Goal: Transaction & Acquisition: Purchase product/service

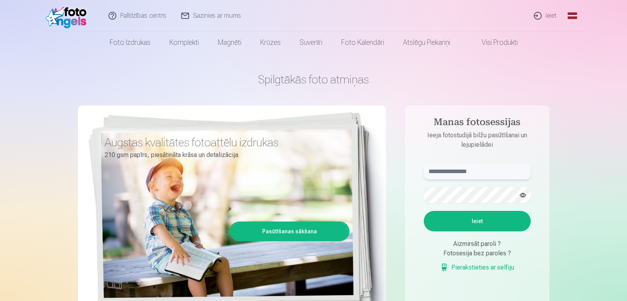
click at [495, 168] on input "text" at bounding box center [477, 172] width 107 height 16
click at [453, 172] on input "text" at bounding box center [477, 172] width 107 height 16
click at [446, 172] on input "**********" at bounding box center [477, 172] width 107 height 16
click at [444, 172] on input "**********" at bounding box center [477, 172] width 107 height 16
drag, startPoint x: 444, startPoint y: 173, endPoint x: 418, endPoint y: 173, distance: 26.0
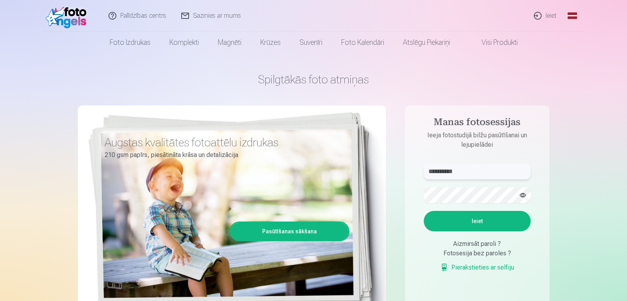
click at [418, 173] on form "**********" at bounding box center [477, 222] width 123 height 116
click at [460, 175] on input "*****" at bounding box center [477, 172] width 107 height 16
type input "**********"
click at [524, 196] on button "button" at bounding box center [523, 195] width 15 height 15
click at [466, 215] on button "Ieiet" at bounding box center [477, 221] width 107 height 20
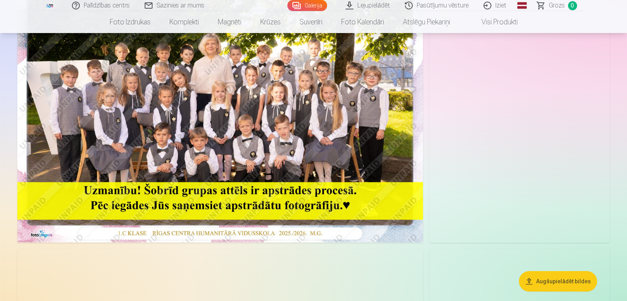
scroll to position [118, 0]
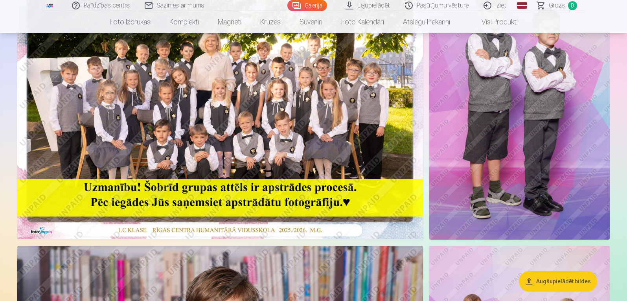
click at [309, 154] on img at bounding box center [220, 104] width 406 height 271
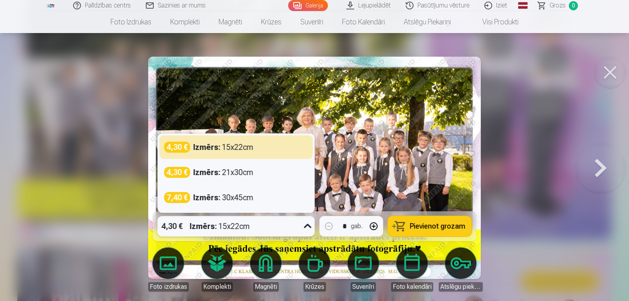
click at [308, 226] on icon at bounding box center [308, 226] width 13 height 13
click at [516, 207] on div at bounding box center [314, 150] width 629 height 301
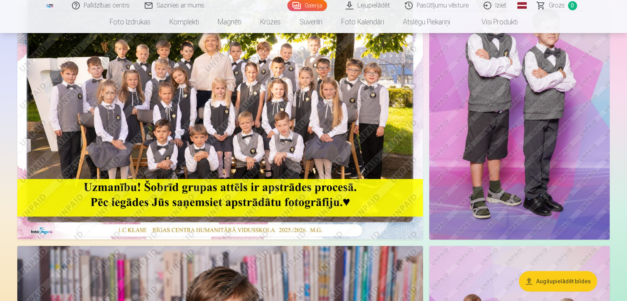
click at [491, 196] on img at bounding box center [519, 104] width 180 height 271
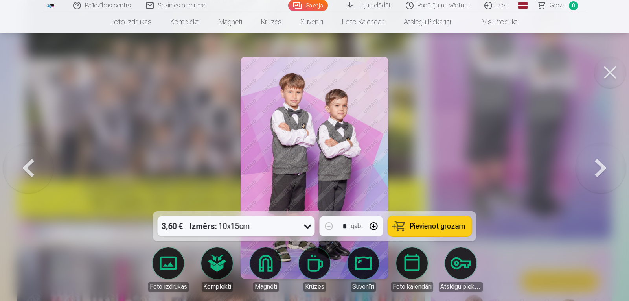
click at [333, 186] on img at bounding box center [315, 168] width 148 height 222
click at [426, 180] on div at bounding box center [314, 150] width 629 height 301
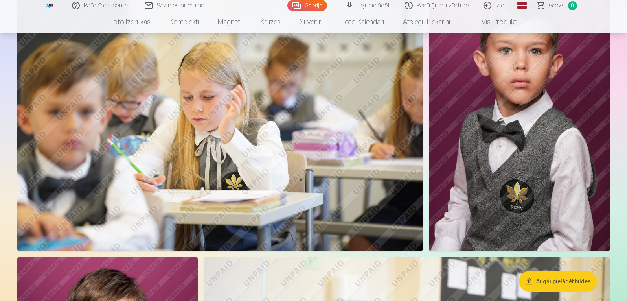
scroll to position [1022, 0]
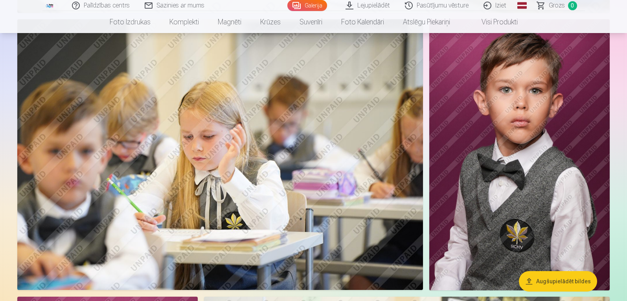
click at [550, 138] on img at bounding box center [519, 154] width 180 height 271
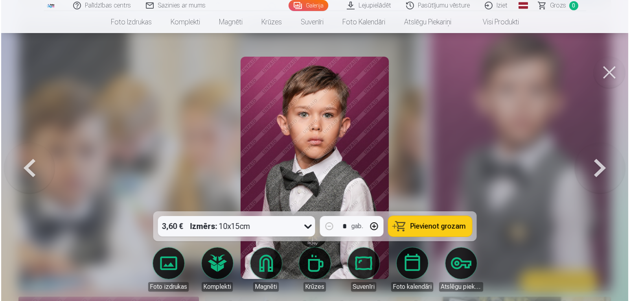
scroll to position [1024, 0]
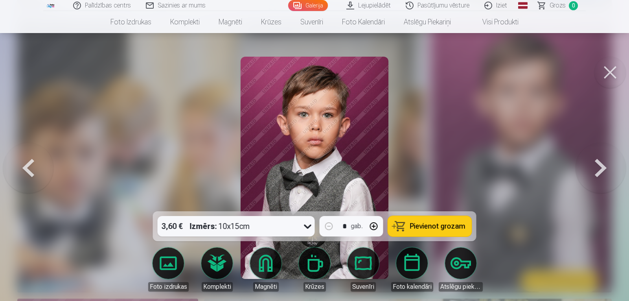
click at [337, 137] on img at bounding box center [315, 168] width 148 height 222
click at [483, 116] on div at bounding box center [314, 150] width 629 height 301
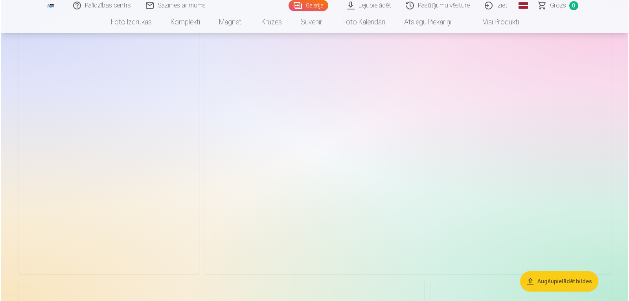
scroll to position [1888, 0]
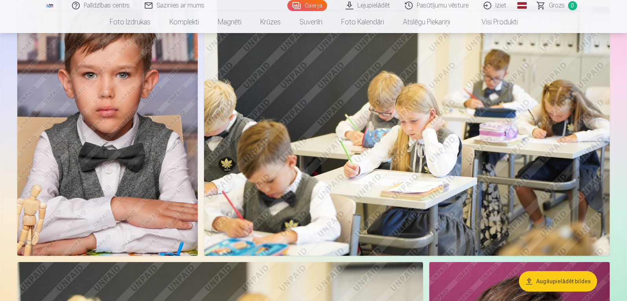
click at [144, 164] on img at bounding box center [107, 120] width 180 height 271
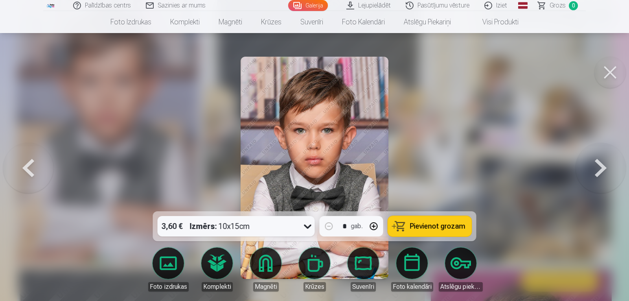
click at [455, 153] on div at bounding box center [314, 150] width 629 height 301
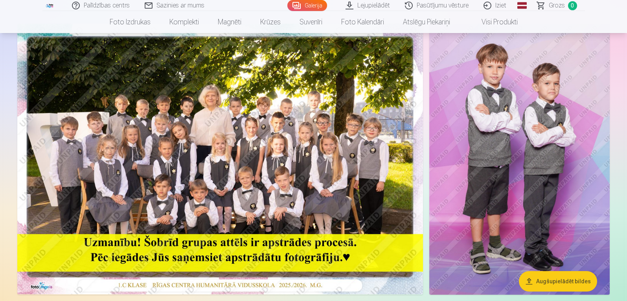
scroll to position [39, 0]
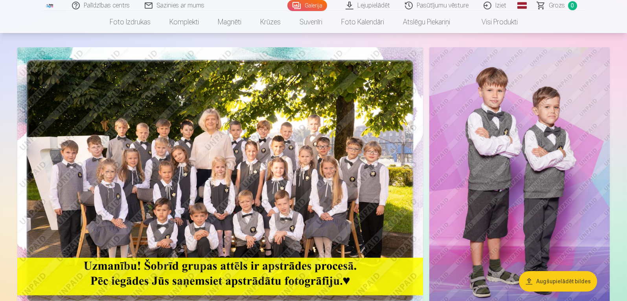
click at [231, 180] on img at bounding box center [220, 182] width 406 height 271
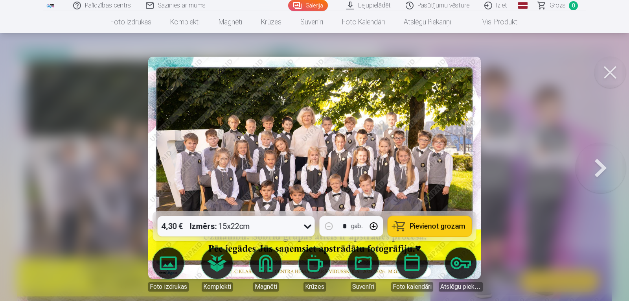
click at [305, 228] on icon at bounding box center [308, 226] width 13 height 13
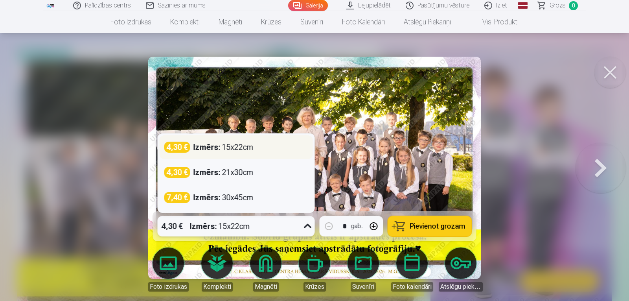
click at [242, 146] on div "Izmērs : 15x22cm" at bounding box center [223, 147] width 60 height 11
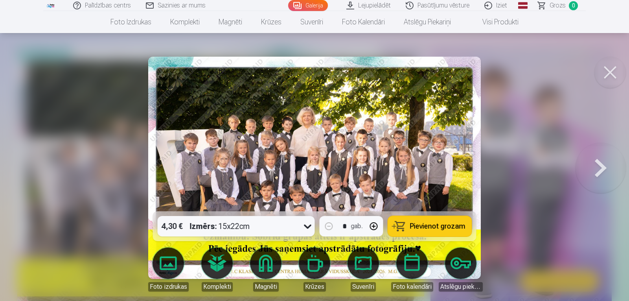
click at [429, 227] on span "Pievienot grozam" at bounding box center [437, 226] width 55 height 7
click at [589, 166] on button at bounding box center [601, 167] width 50 height 71
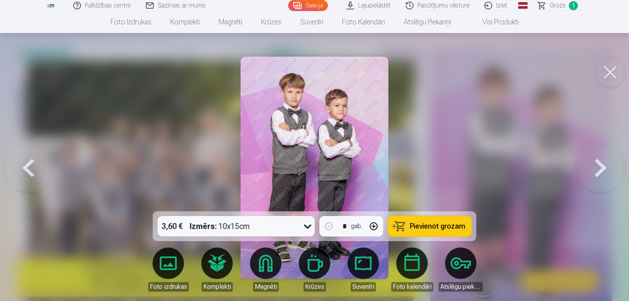
click at [451, 224] on span "Pievienot grozam" at bounding box center [437, 226] width 55 height 7
click at [595, 168] on button at bounding box center [601, 167] width 50 height 71
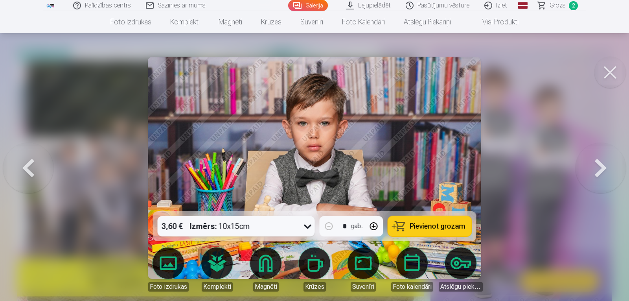
click at [302, 230] on icon at bounding box center [308, 226] width 13 height 13
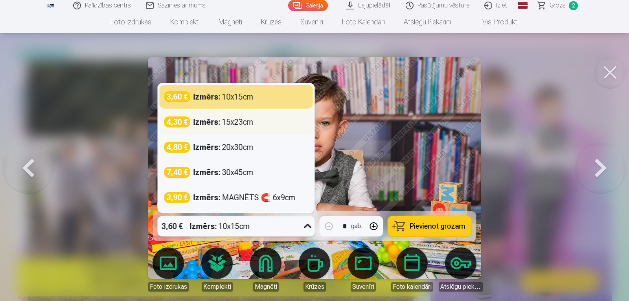
click at [261, 127] on div "4,30 € Izmērs : 15x23cm" at bounding box center [236, 122] width 153 height 24
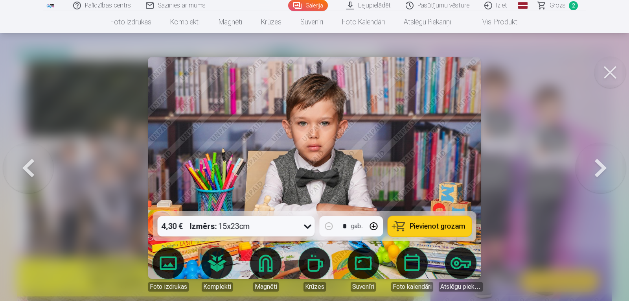
click at [457, 223] on span "Pievienot grozam" at bounding box center [437, 226] width 55 height 7
click at [596, 175] on button at bounding box center [601, 167] width 50 height 71
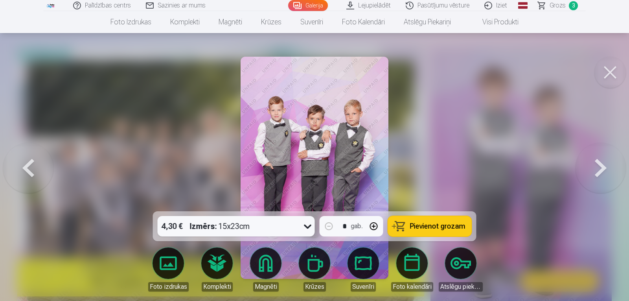
click at [305, 228] on icon at bounding box center [308, 226] width 13 height 13
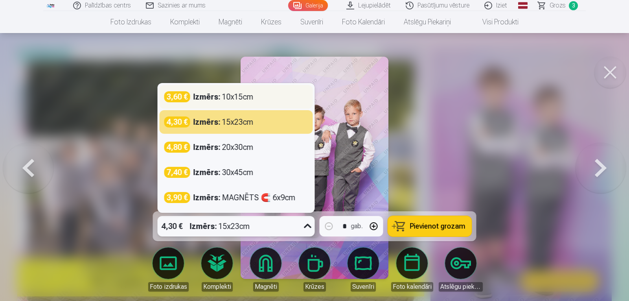
click at [269, 95] on div "3,60 € Izmērs : 10x15cm" at bounding box center [236, 96] width 144 height 11
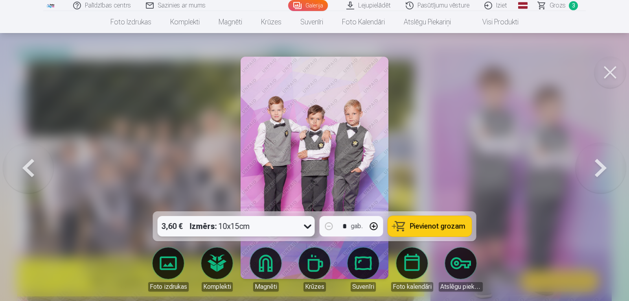
click at [458, 226] on span "Pievienot grozam" at bounding box center [437, 226] width 55 height 7
click at [599, 171] on button at bounding box center [601, 167] width 50 height 71
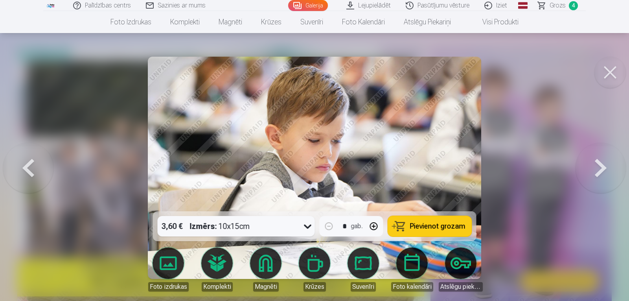
click at [599, 171] on button at bounding box center [601, 167] width 50 height 71
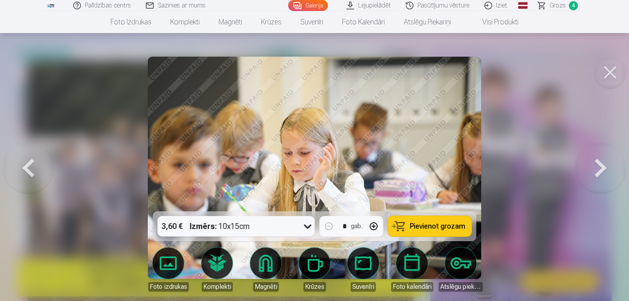
click at [599, 173] on button at bounding box center [601, 167] width 50 height 71
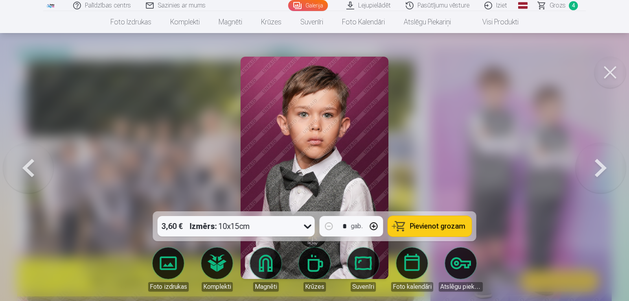
click at [599, 173] on button at bounding box center [601, 167] width 50 height 71
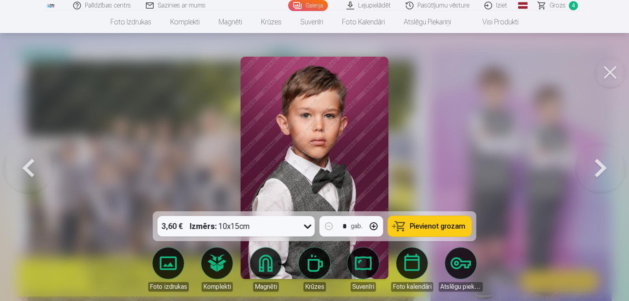
click at [35, 172] on button at bounding box center [28, 167] width 50 height 71
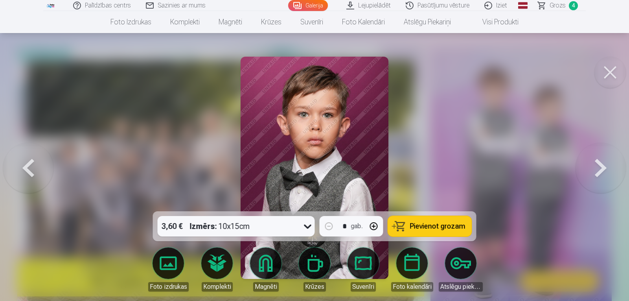
click at [602, 168] on button at bounding box center [601, 167] width 50 height 71
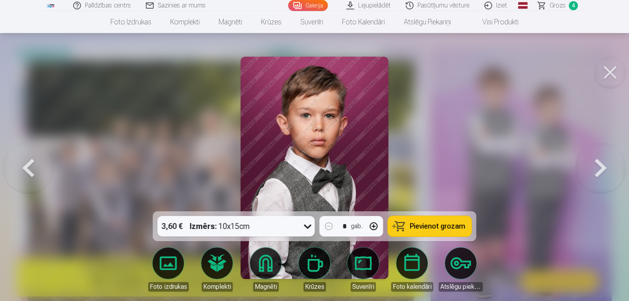
click at [31, 160] on button at bounding box center [28, 167] width 50 height 71
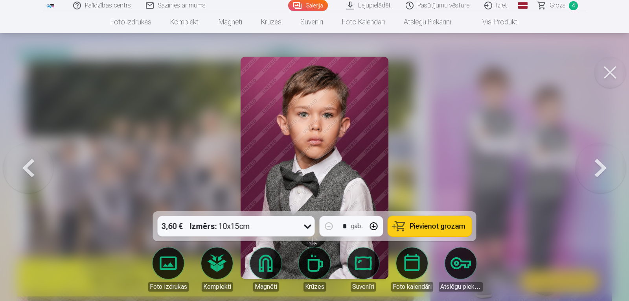
click at [599, 175] on button at bounding box center [601, 167] width 50 height 71
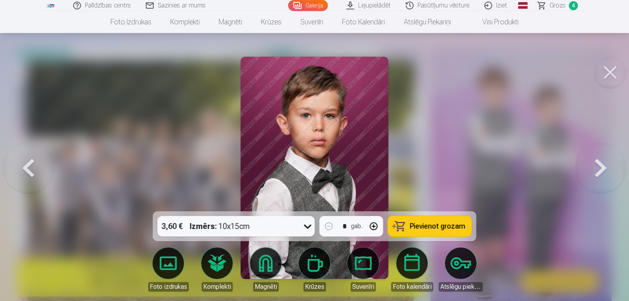
click at [22, 166] on button at bounding box center [28, 167] width 50 height 71
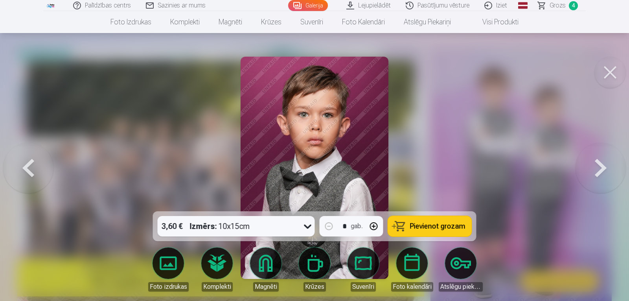
click at [28, 175] on button at bounding box center [28, 167] width 50 height 71
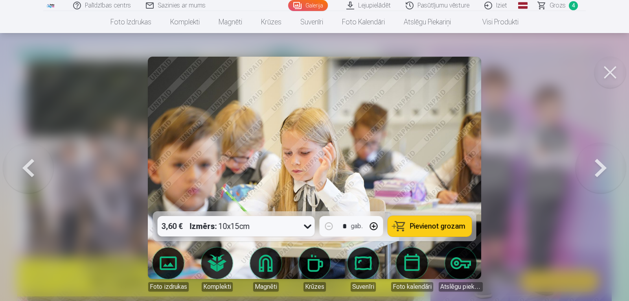
click at [27, 175] on button at bounding box center [28, 167] width 50 height 71
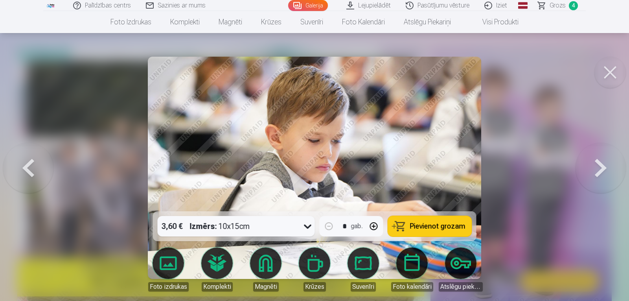
click at [602, 175] on button at bounding box center [601, 167] width 50 height 71
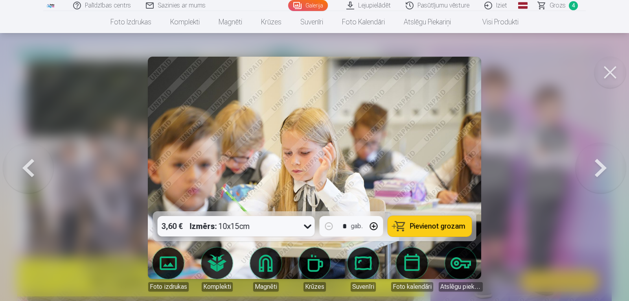
click at [602, 175] on button at bounding box center [601, 167] width 50 height 71
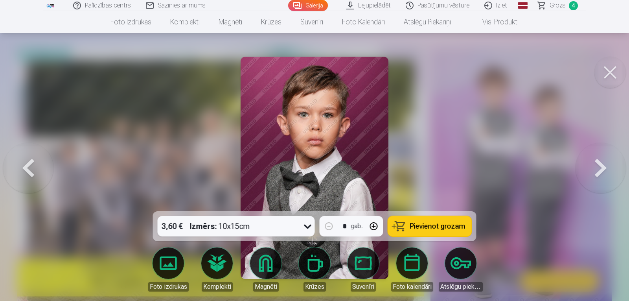
click at [602, 175] on button at bounding box center [601, 167] width 50 height 71
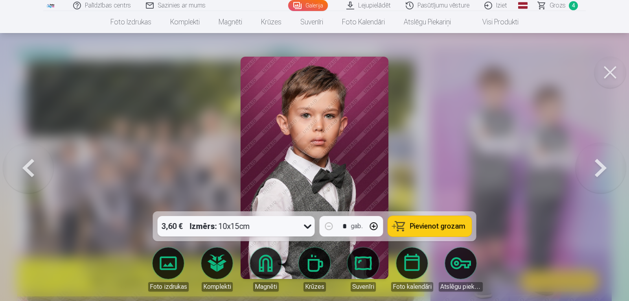
click at [599, 175] on button at bounding box center [601, 167] width 50 height 71
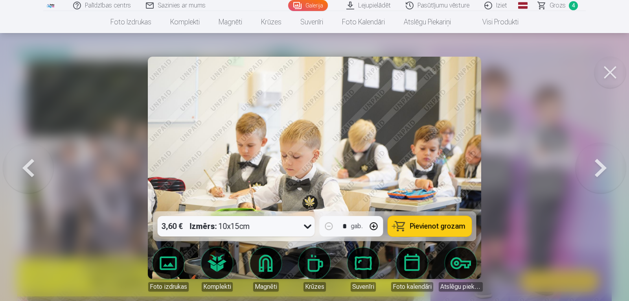
click at [599, 175] on button at bounding box center [601, 167] width 50 height 71
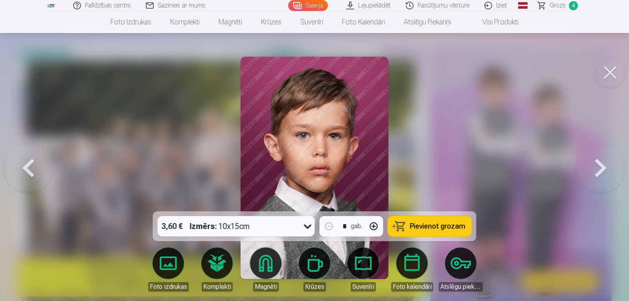
click at [22, 166] on button at bounding box center [28, 167] width 50 height 71
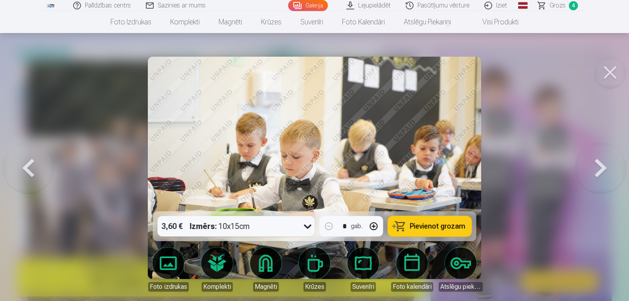
click at [22, 166] on button at bounding box center [28, 167] width 50 height 71
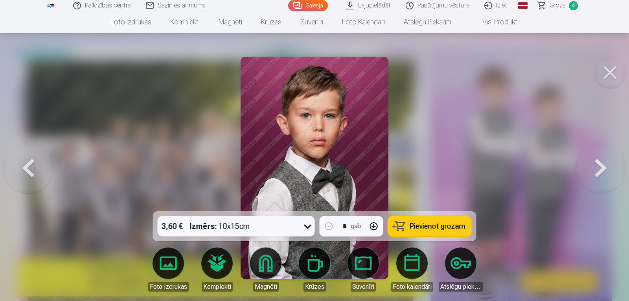
click at [603, 166] on button at bounding box center [601, 167] width 50 height 71
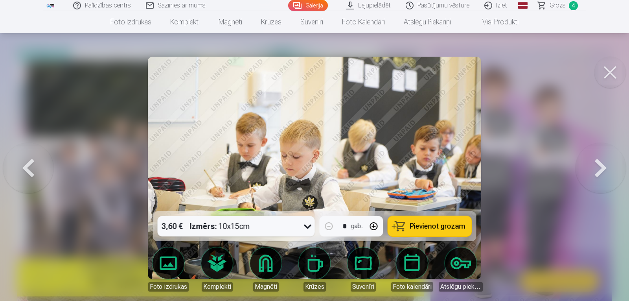
click at [602, 166] on button at bounding box center [601, 167] width 50 height 71
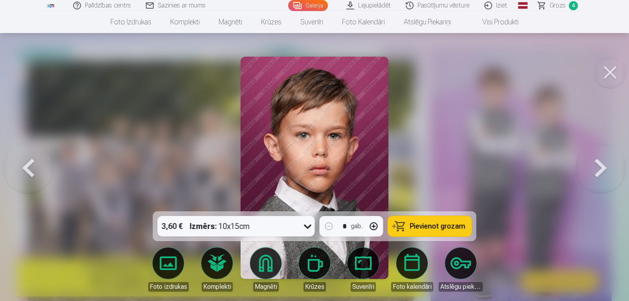
click at [458, 225] on span "Pievienot grozam" at bounding box center [437, 226] width 55 height 7
click at [611, 165] on button at bounding box center [601, 167] width 50 height 71
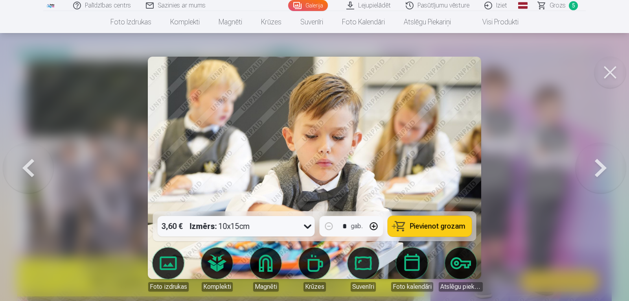
click at [463, 223] on span "Pievienot grozam" at bounding box center [437, 226] width 55 height 7
click at [599, 169] on button at bounding box center [601, 167] width 50 height 71
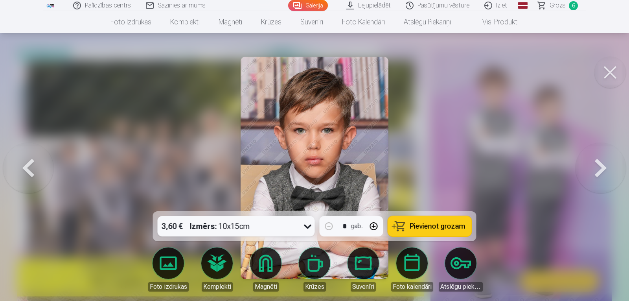
click at [457, 223] on span "Pievienot grozam" at bounding box center [437, 226] width 55 height 7
click at [599, 164] on button at bounding box center [601, 167] width 50 height 71
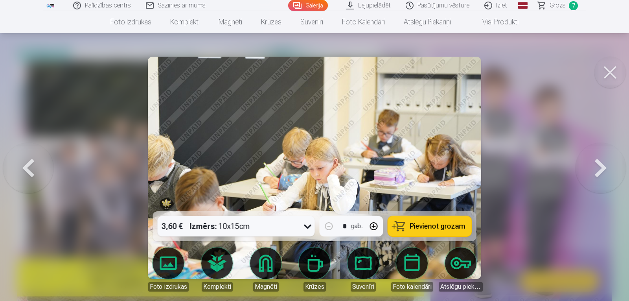
click at [599, 164] on button at bounding box center [601, 167] width 50 height 71
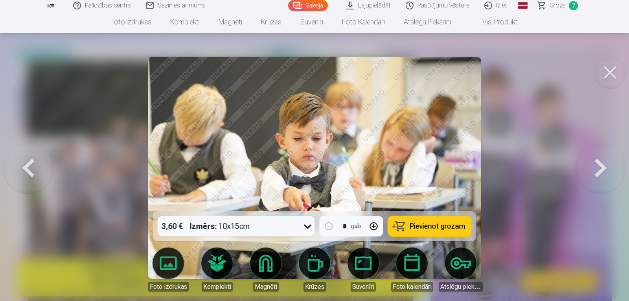
click at [596, 167] on button at bounding box center [601, 167] width 50 height 71
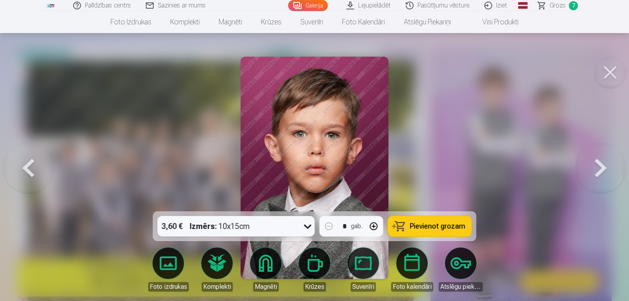
click at [596, 167] on button at bounding box center [601, 167] width 50 height 71
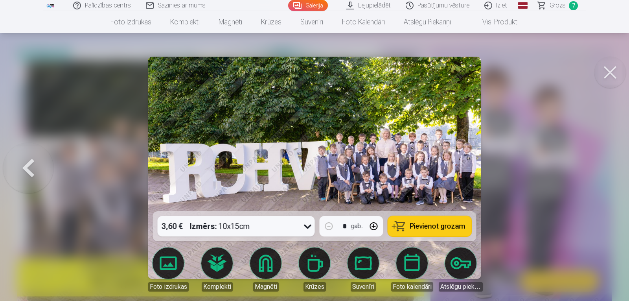
click at [596, 167] on div at bounding box center [314, 150] width 629 height 301
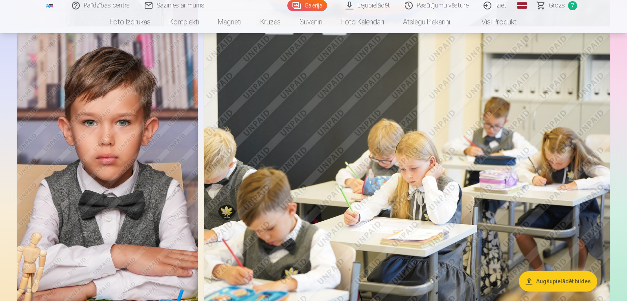
scroll to position [1888, 0]
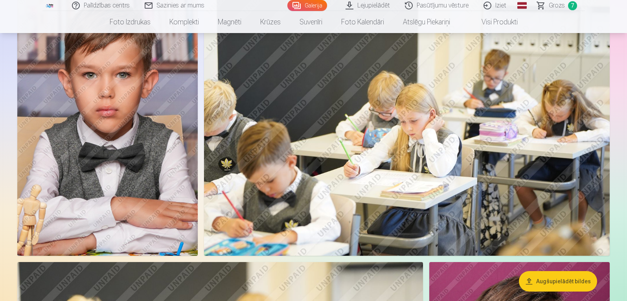
click at [554, 4] on span "Grozs" at bounding box center [557, 5] width 16 height 9
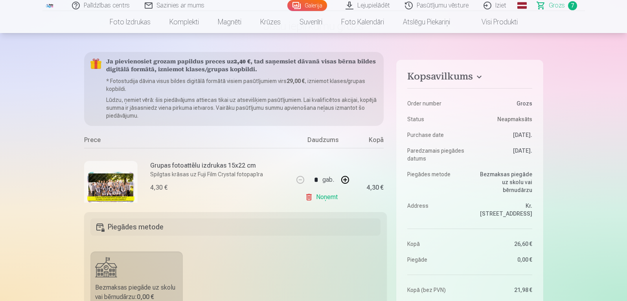
scroll to position [39, 0]
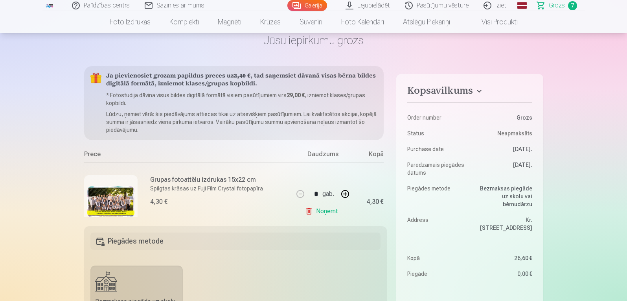
click at [464, 89] on h4 "Kopsavilkums" at bounding box center [469, 92] width 125 height 14
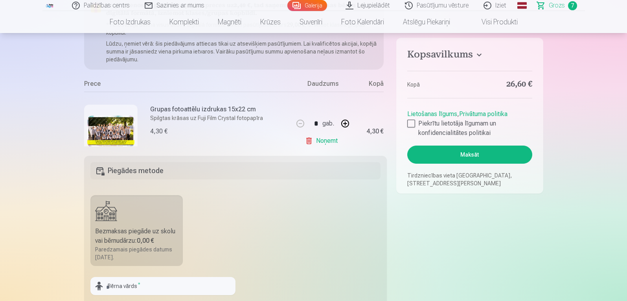
scroll to position [0, 0]
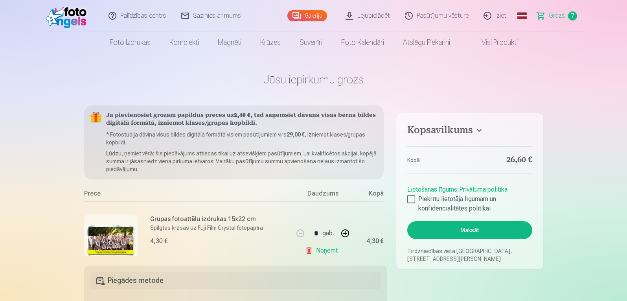
click at [89, 194] on div "Prece" at bounding box center [189, 195] width 210 height 13
click at [325, 196] on div "Daudzums" at bounding box center [322, 195] width 59 height 13
click at [376, 194] on div "Kopā" at bounding box center [367, 195] width 31 height 13
click at [471, 130] on h4 "Kopsavilkums" at bounding box center [469, 131] width 125 height 14
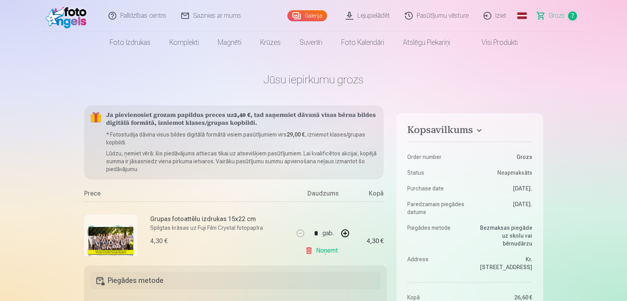
click at [559, 14] on span "Grozs" at bounding box center [557, 15] width 16 height 9
click at [573, 15] on span "7" at bounding box center [572, 15] width 9 height 9
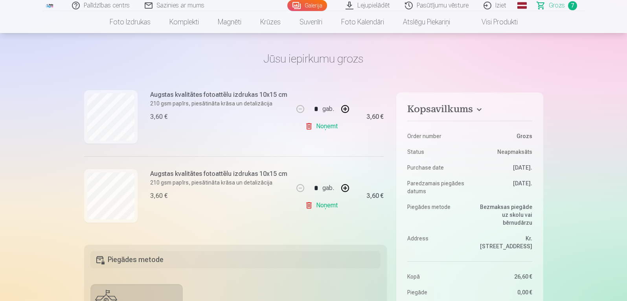
scroll to position [39, 0]
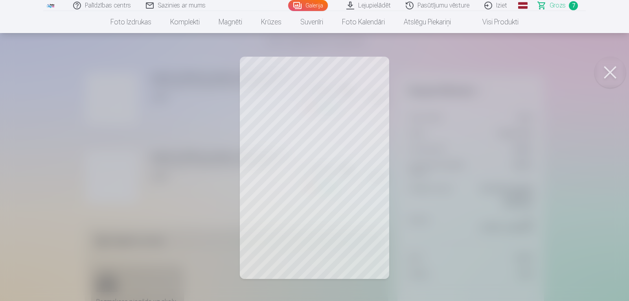
click at [604, 71] on button at bounding box center [610, 72] width 31 height 31
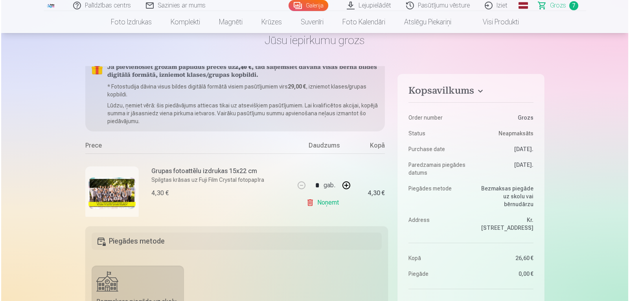
scroll to position [0, 0]
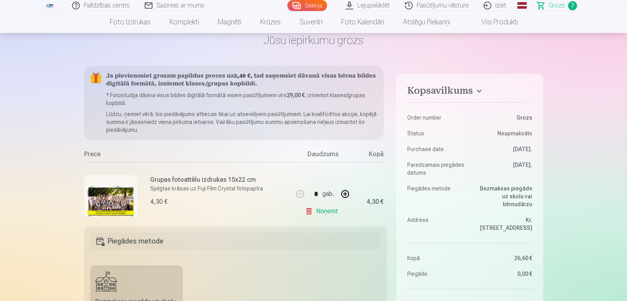
click at [108, 193] on img at bounding box center [110, 201] width 47 height 31
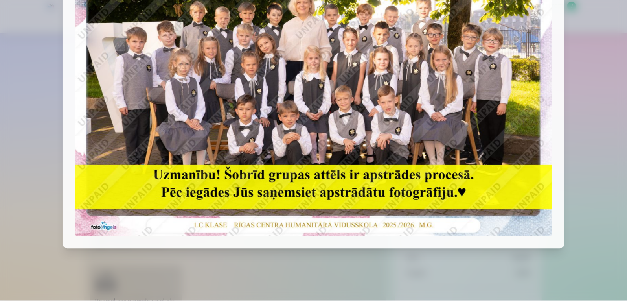
scroll to position [122, 0]
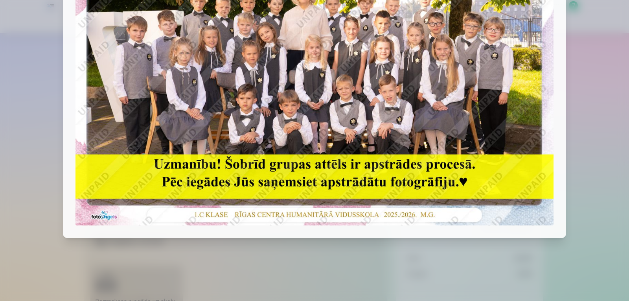
click at [587, 130] on div at bounding box center [314, 150] width 629 height 301
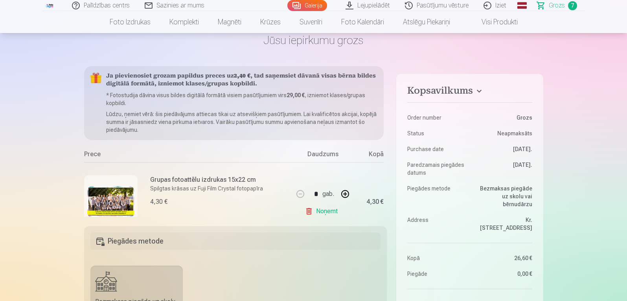
click at [371, 176] on div "4,30 €" at bounding box center [367, 201] width 31 height 79
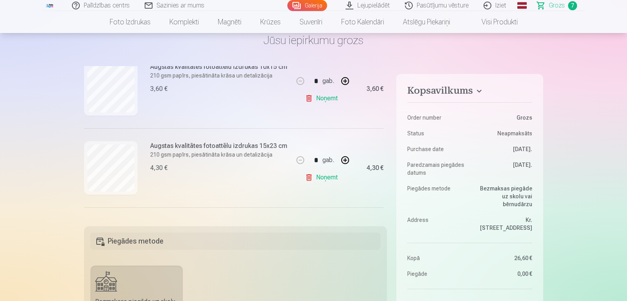
scroll to position [197, 0]
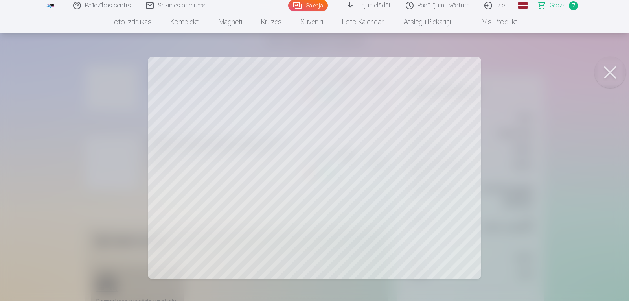
click at [524, 169] on div at bounding box center [314, 150] width 629 height 301
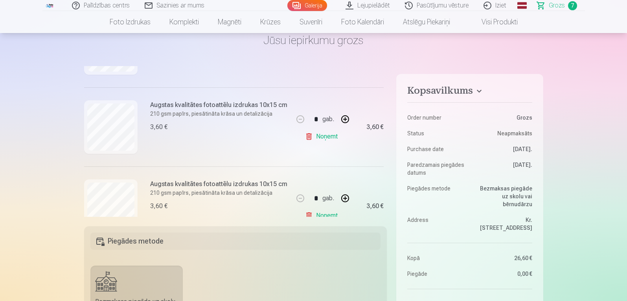
scroll to position [393, 0]
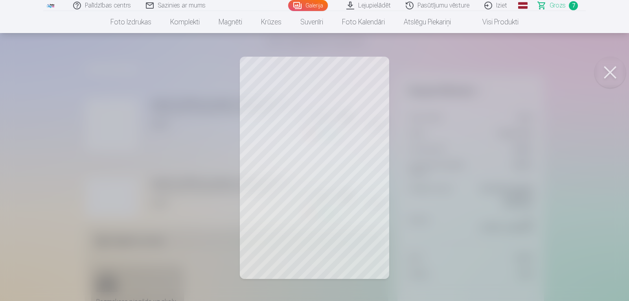
click at [481, 175] on div at bounding box center [314, 150] width 629 height 301
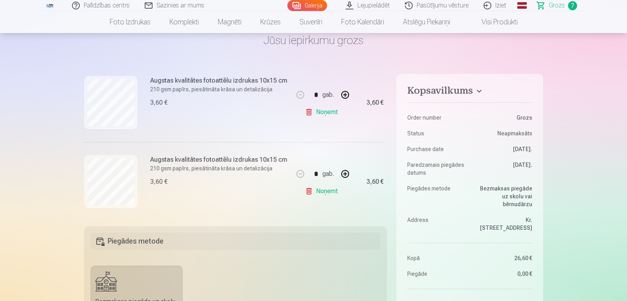
scroll to position [501, 0]
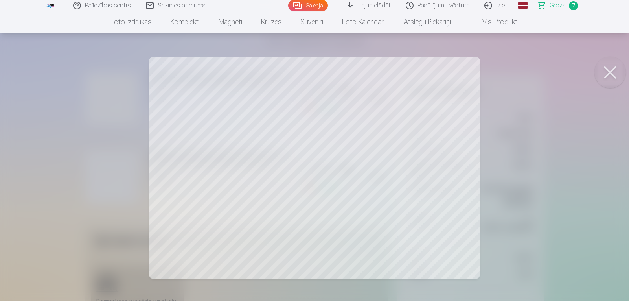
click at [529, 194] on div at bounding box center [314, 150] width 629 height 301
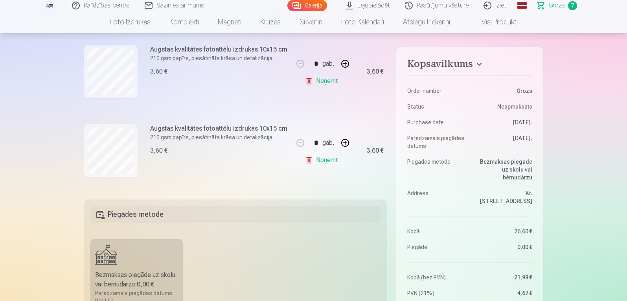
scroll to position [79, 0]
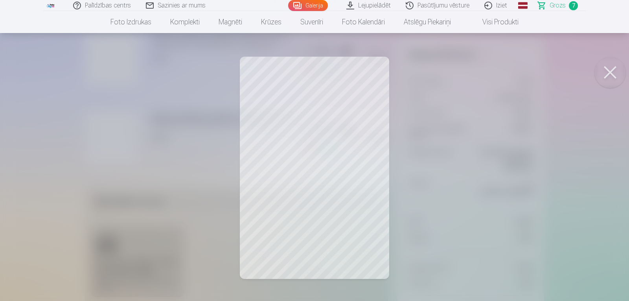
click at [449, 232] on div at bounding box center [314, 150] width 629 height 301
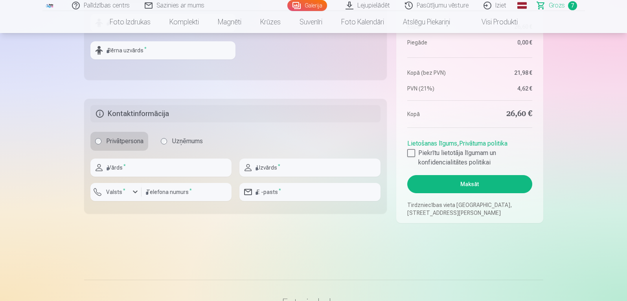
scroll to position [393, 0]
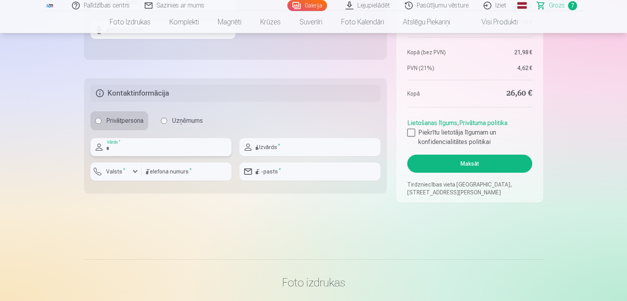
click at [188, 147] on input "text" at bounding box center [160, 147] width 141 height 18
type input "*****"
click at [164, 171] on input "number" at bounding box center [187, 171] width 90 height 18
click at [304, 149] on input "text" at bounding box center [309, 147] width 141 height 18
type input "********"
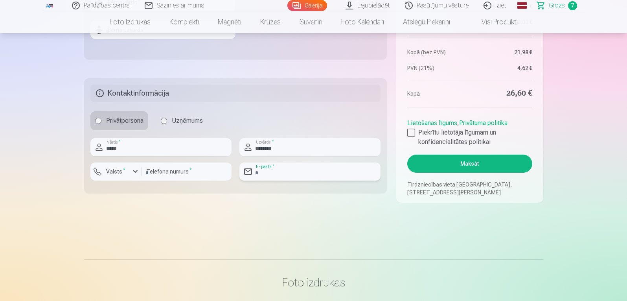
click at [291, 171] on input "email" at bounding box center [309, 171] width 141 height 18
type input "**********"
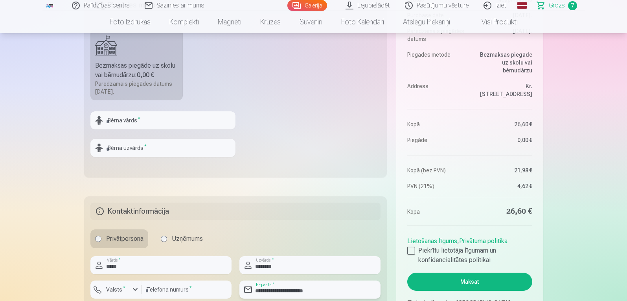
scroll to position [236, 0]
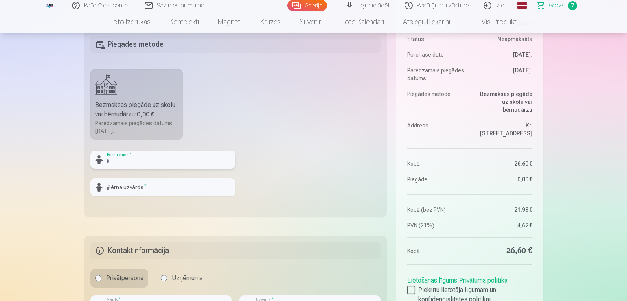
click at [210, 163] on input "text" at bounding box center [162, 160] width 145 height 18
type input "*******"
click at [202, 182] on input "text" at bounding box center [162, 187] width 145 height 18
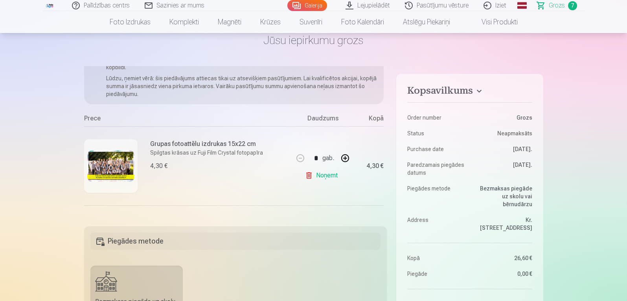
scroll to position [0, 0]
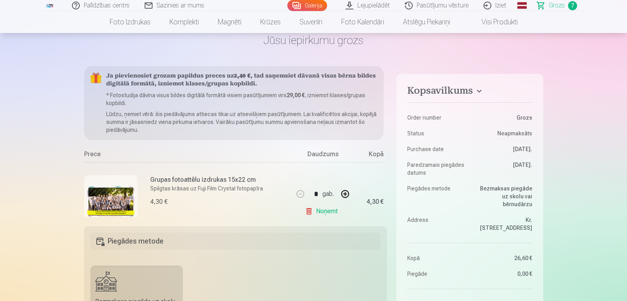
type input "********"
click at [317, 6] on link "Galerija" at bounding box center [307, 5] width 40 height 11
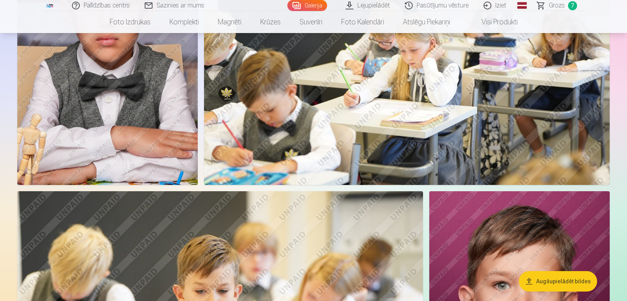
scroll to position [1888, 0]
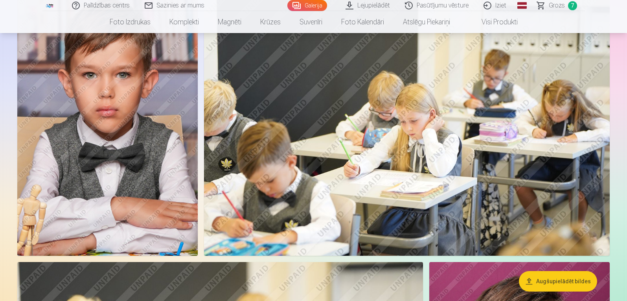
click at [548, 6] on link "Grozs 7" at bounding box center [557, 5] width 55 height 11
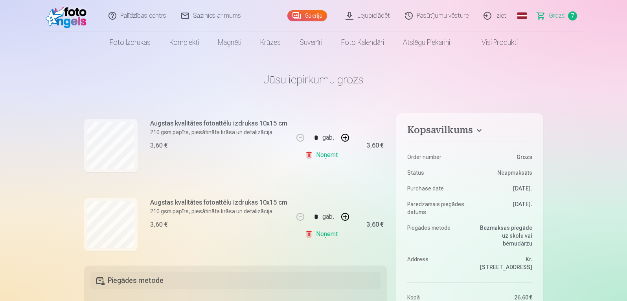
scroll to position [501, 0]
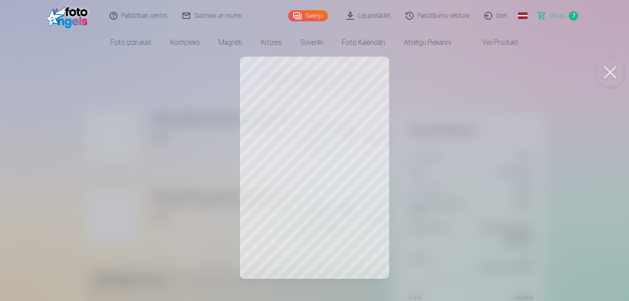
click at [436, 206] on div at bounding box center [314, 150] width 629 height 301
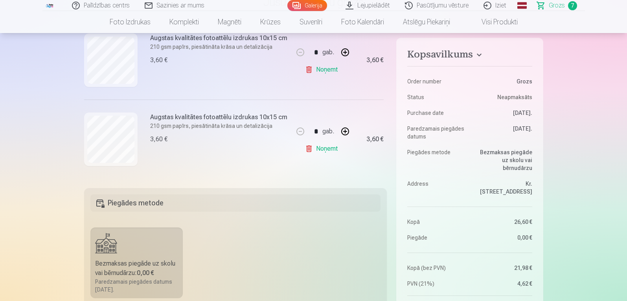
scroll to position [79, 0]
click at [267, 113] on h6 "Augstas kvalitātes fotoattēlu izdrukas 10x15 cm" at bounding box center [218, 115] width 137 height 9
click at [238, 127] on div "Augstas kvalitātes fotoattēlu izdrukas 10x15 cm 210 gsm papīrs, piesātināta krā…" at bounding box center [218, 126] width 137 height 31
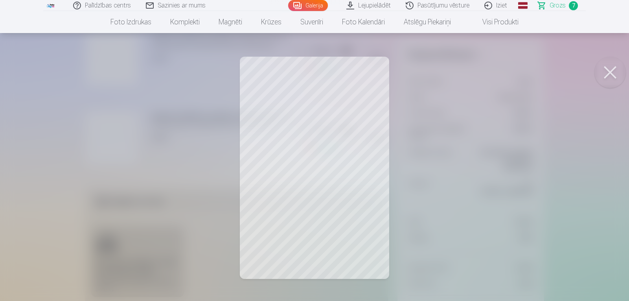
drag, startPoint x: 367, startPoint y: 192, endPoint x: 453, endPoint y: 215, distance: 89.3
click at [453, 215] on div at bounding box center [314, 150] width 629 height 301
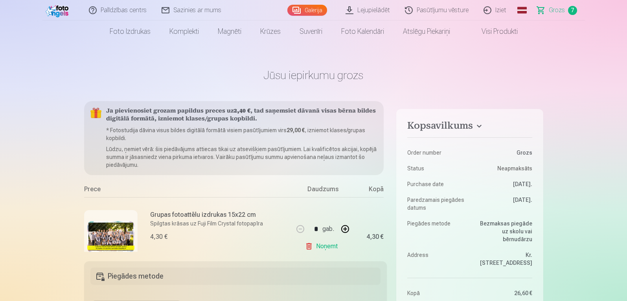
scroll to position [0, 0]
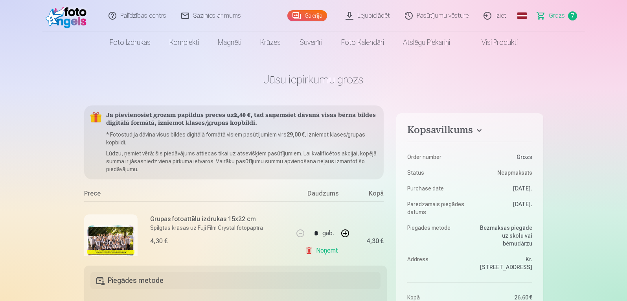
click at [318, 13] on link "Galerija" at bounding box center [307, 15] width 40 height 11
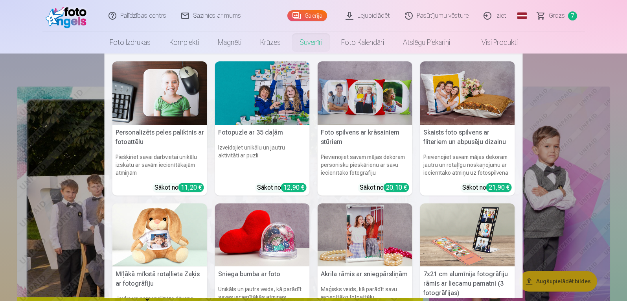
click at [548, 74] on nav "Personalizēts peles paliktnis ar fotoattēlu Piešķiriet savai darbvietai unikālu…" at bounding box center [313, 175] width 627 height 244
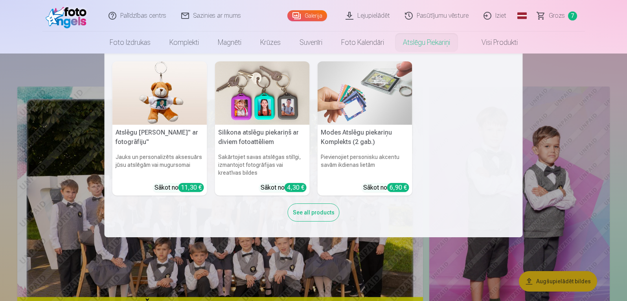
click at [567, 65] on nav "Atslēgu piekariņš Lācītis" ar fotogrāfiju" Jauks un personalizēts aksesuārs jūs…" at bounding box center [313, 145] width 627 height 184
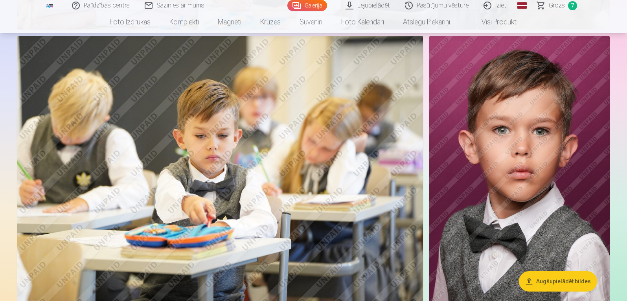
scroll to position [2124, 0]
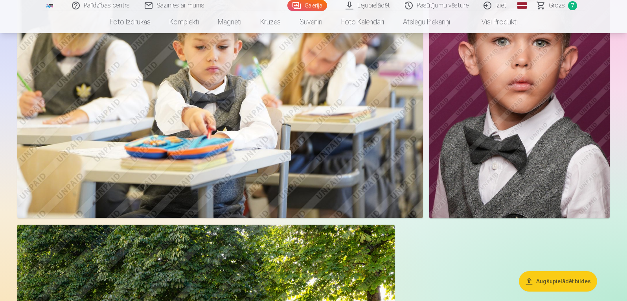
click at [577, 208] on img at bounding box center [519, 82] width 180 height 271
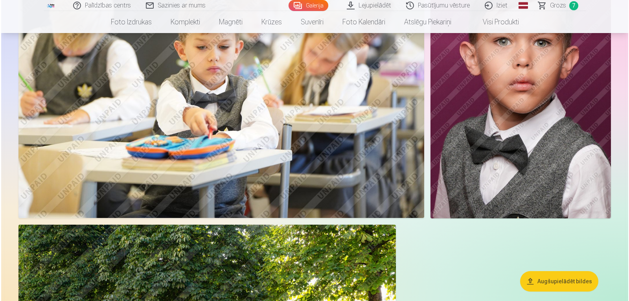
scroll to position [2209, 0]
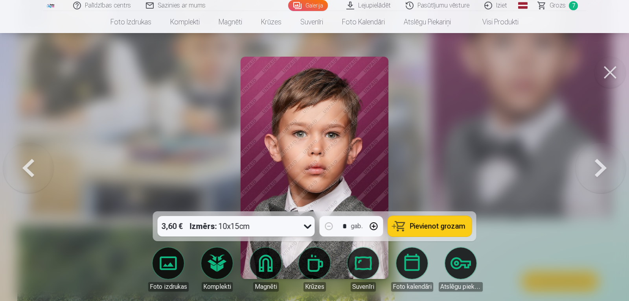
click at [306, 228] on icon at bounding box center [308, 226] width 13 height 13
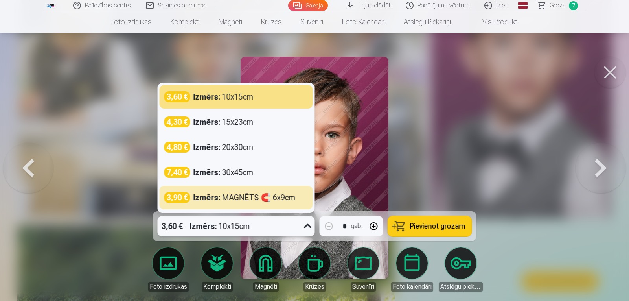
click at [481, 187] on div at bounding box center [314, 150] width 629 height 301
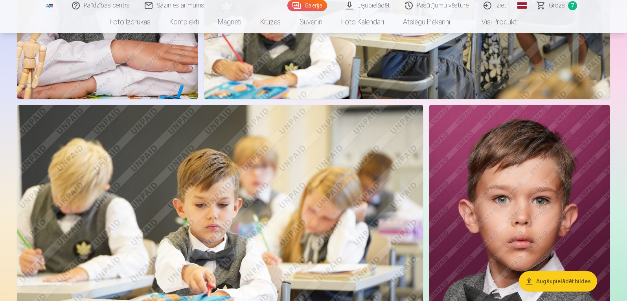
scroll to position [1848, 0]
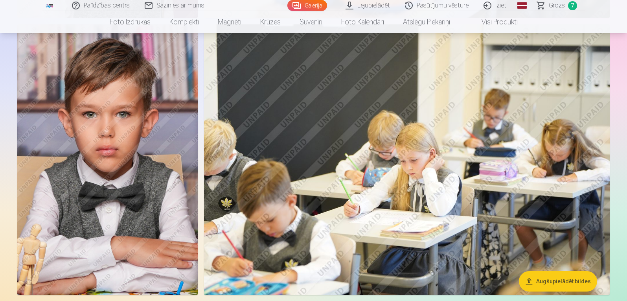
click at [179, 200] on img at bounding box center [107, 159] width 180 height 271
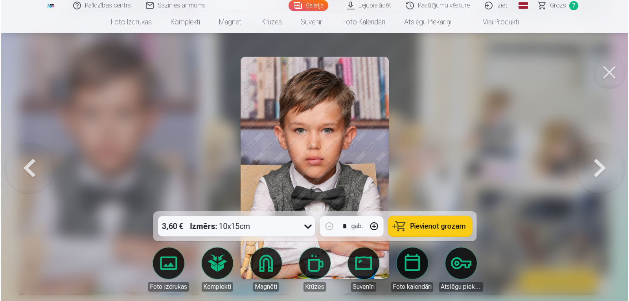
scroll to position [1853, 0]
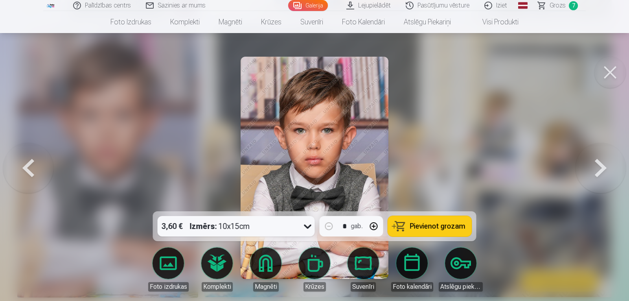
click at [311, 223] on icon at bounding box center [308, 226] width 13 height 13
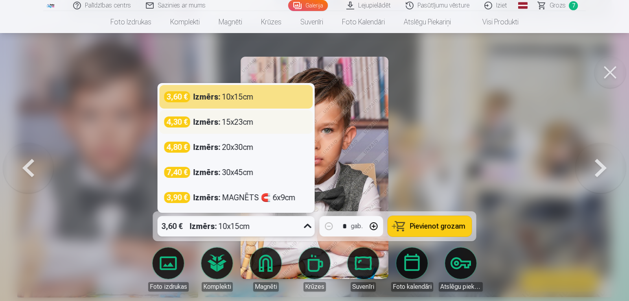
click at [264, 124] on div "4,30 € Izmērs : 15x23cm" at bounding box center [236, 121] width 144 height 11
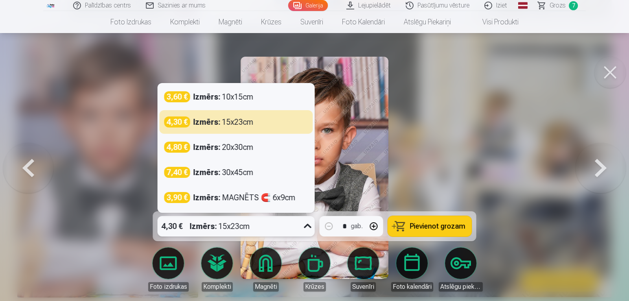
click at [306, 228] on icon at bounding box center [308, 226] width 13 height 13
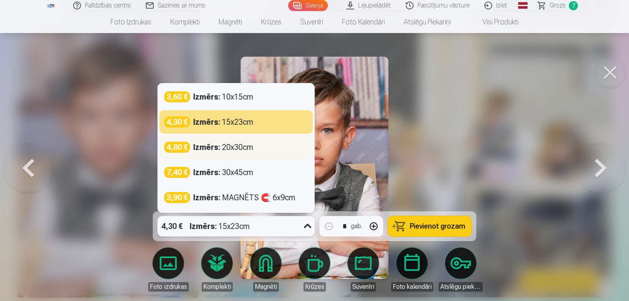
click at [271, 145] on div "4,80 € Izmērs : 20x30cm" at bounding box center [236, 147] width 144 height 11
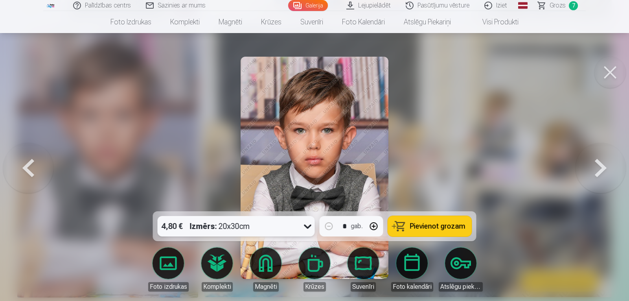
click at [446, 227] on span "Pievienot grozam" at bounding box center [437, 226] width 55 height 7
click at [555, 4] on span "Grozs" at bounding box center [558, 5] width 16 height 9
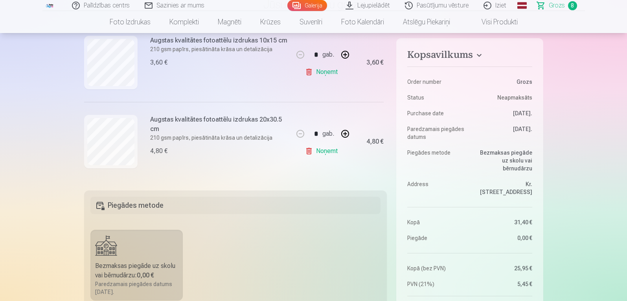
scroll to position [79, 0]
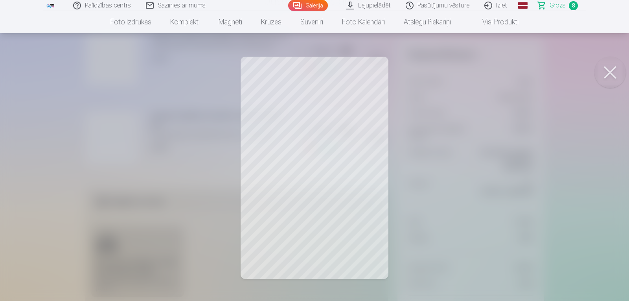
click at [454, 217] on div at bounding box center [314, 150] width 629 height 301
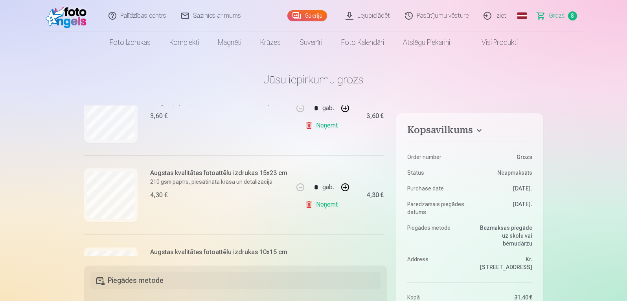
scroll to position [179, 0]
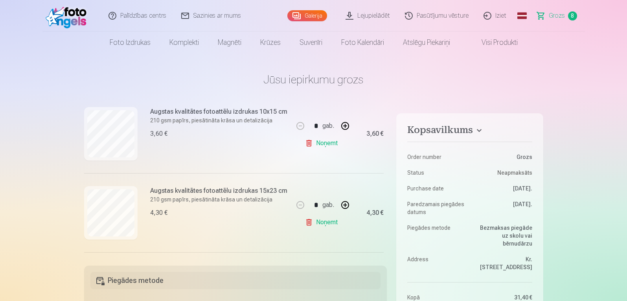
click at [321, 223] on link "Noņemt" at bounding box center [323, 222] width 36 height 16
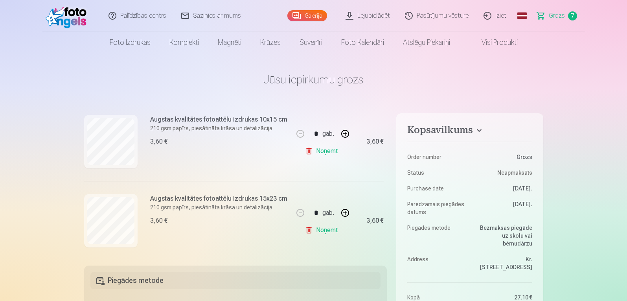
scroll to position [186, 0]
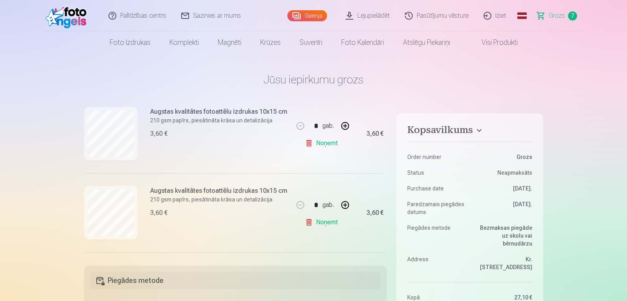
click at [318, 13] on link "Galerija" at bounding box center [307, 15] width 40 height 11
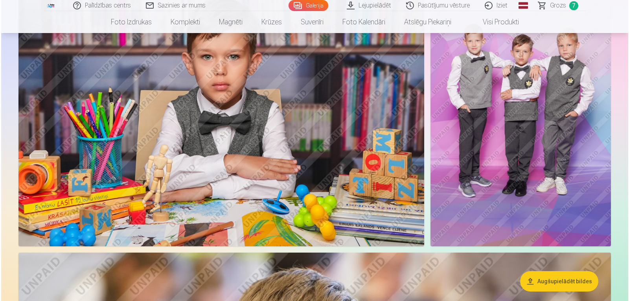
scroll to position [393, 0]
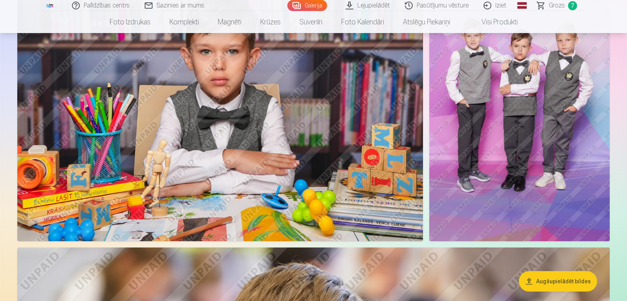
click at [324, 161] on img at bounding box center [220, 106] width 406 height 271
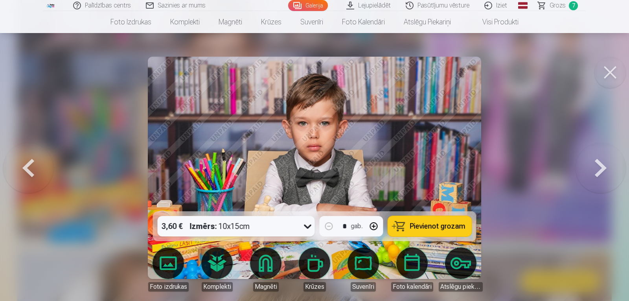
click at [442, 229] on span "Pievienot grozam" at bounding box center [437, 226] width 55 height 7
click at [615, 72] on button at bounding box center [610, 72] width 31 height 31
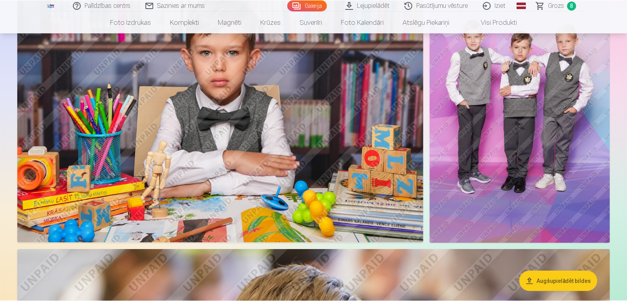
scroll to position [392, 0]
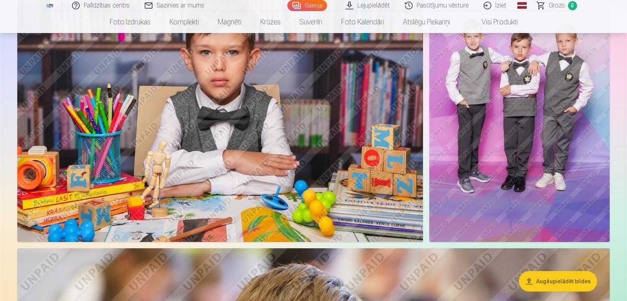
click at [554, 5] on span "Grozs" at bounding box center [557, 5] width 16 height 9
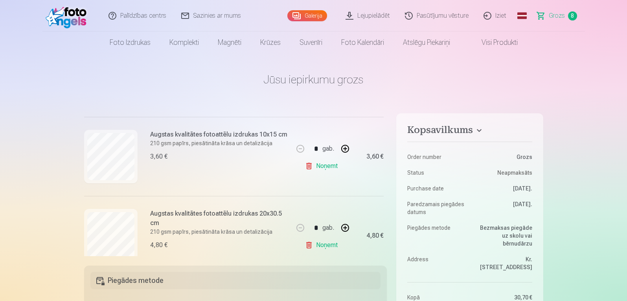
scroll to position [511, 0]
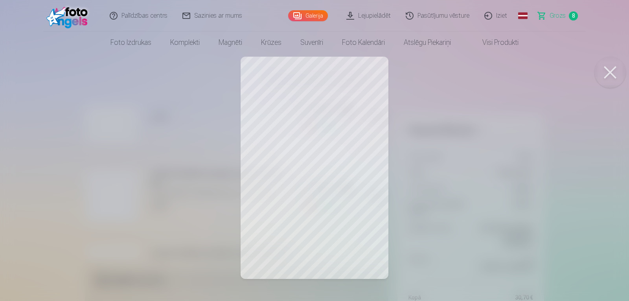
click at [434, 190] on div at bounding box center [314, 150] width 629 height 301
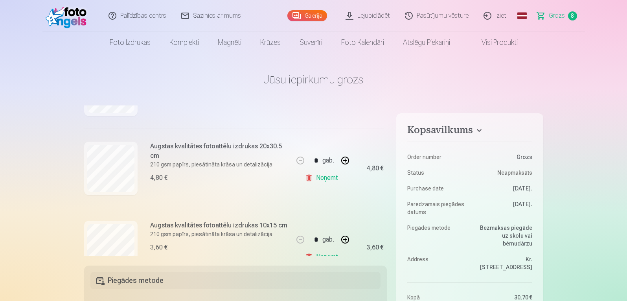
scroll to position [572, 0]
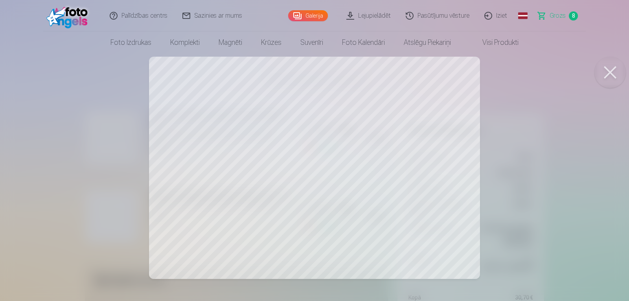
click at [524, 215] on div at bounding box center [314, 150] width 629 height 301
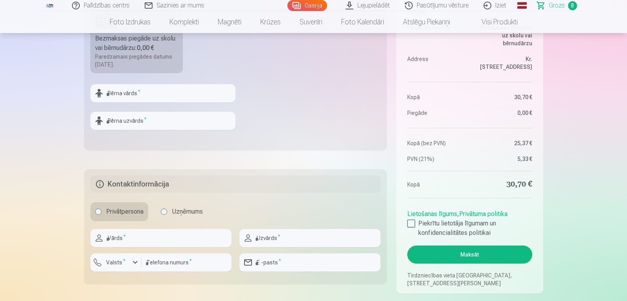
scroll to position [354, 0]
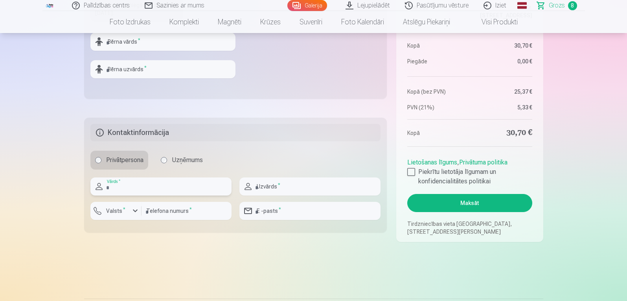
click at [197, 186] on input "text" at bounding box center [160, 186] width 141 height 18
type input "*****"
click at [279, 180] on input "text" at bounding box center [309, 186] width 141 height 18
type input "********"
click at [175, 216] on input "number" at bounding box center [187, 211] width 90 height 18
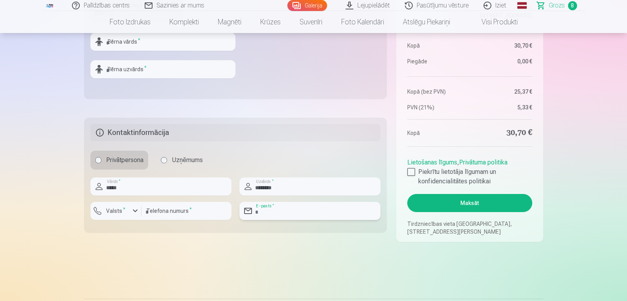
click at [285, 211] on input "email" at bounding box center [309, 211] width 141 height 18
type input "**********"
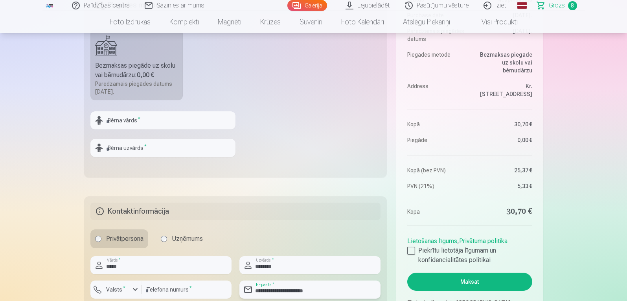
scroll to position [315, 0]
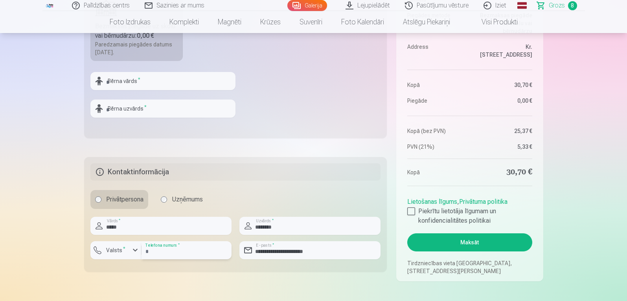
click at [176, 252] on input "number" at bounding box center [187, 250] width 90 height 18
click at [184, 250] on input "number" at bounding box center [187, 250] width 90 height 18
type input "********"
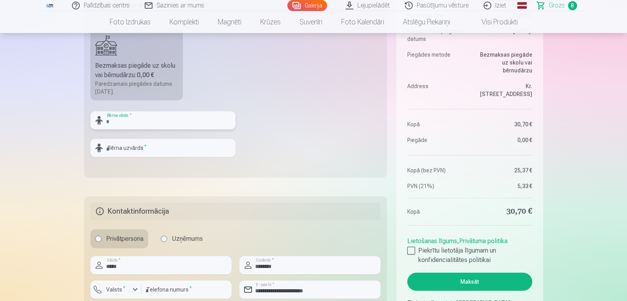
click at [129, 120] on input "text" at bounding box center [162, 120] width 145 height 18
type input "*******"
click at [128, 147] on input "text" at bounding box center [162, 148] width 145 height 18
type input "********"
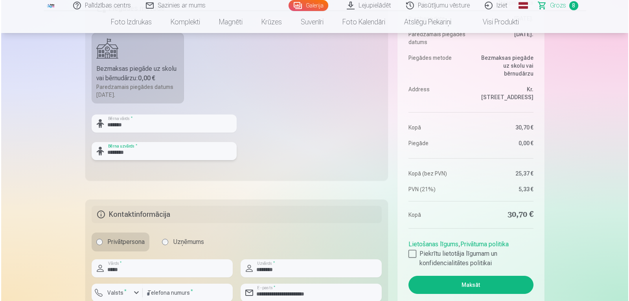
scroll to position [315, 0]
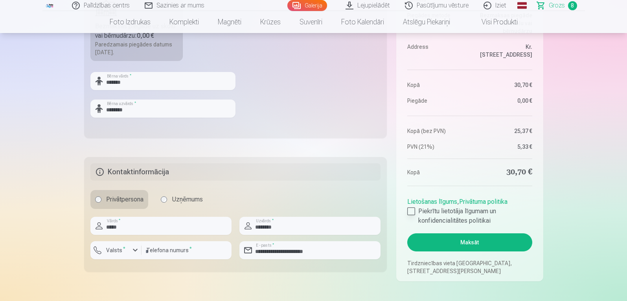
click at [410, 212] on div at bounding box center [411, 211] width 8 height 8
click at [477, 247] on button "Maksāt" at bounding box center [469, 242] width 125 height 18
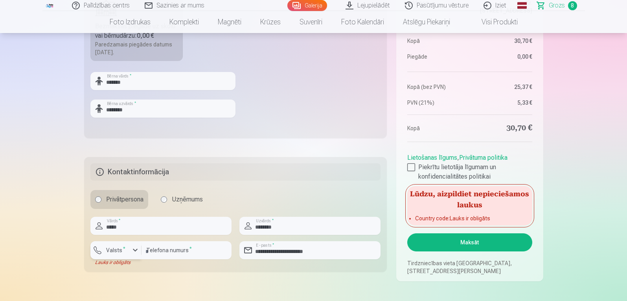
click at [130, 253] on button "Valsts *" at bounding box center [115, 250] width 51 height 18
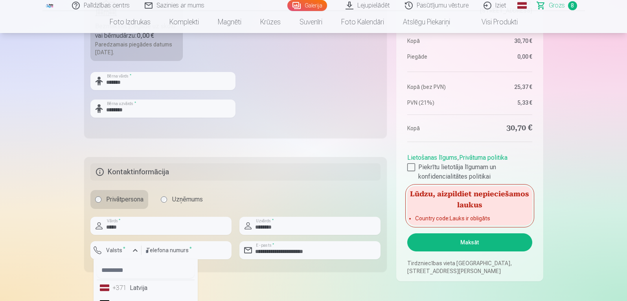
click at [139, 289] on li "+371 Latvija" at bounding box center [146, 288] width 98 height 16
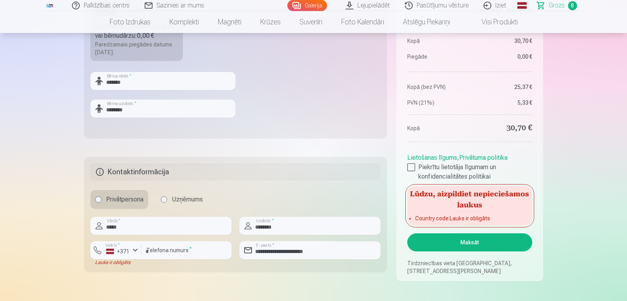
click at [464, 239] on button "Maksāt" at bounding box center [469, 242] width 125 height 18
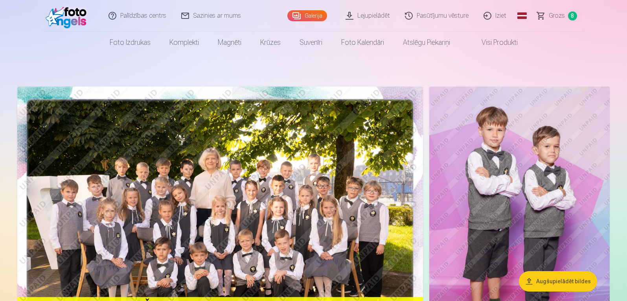
click at [590, 34] on nav "Foto izdrukas Augstas kvalitātes fotoattēlu izdrukas 210 gsm papīrs, piesātināt…" at bounding box center [313, 42] width 627 height 22
